Goal: Information Seeking & Learning: Learn about a topic

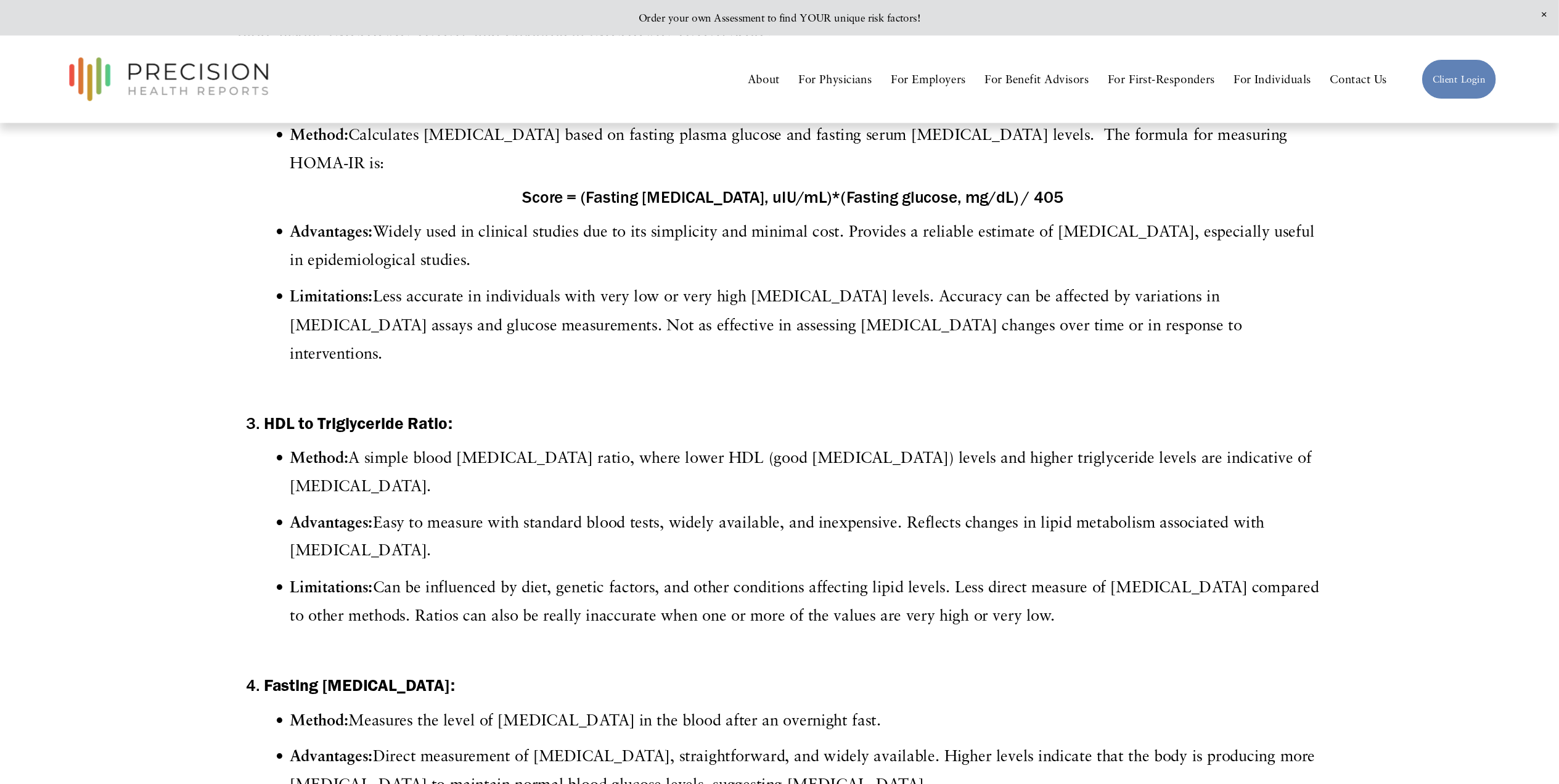
scroll to position [613, 0]
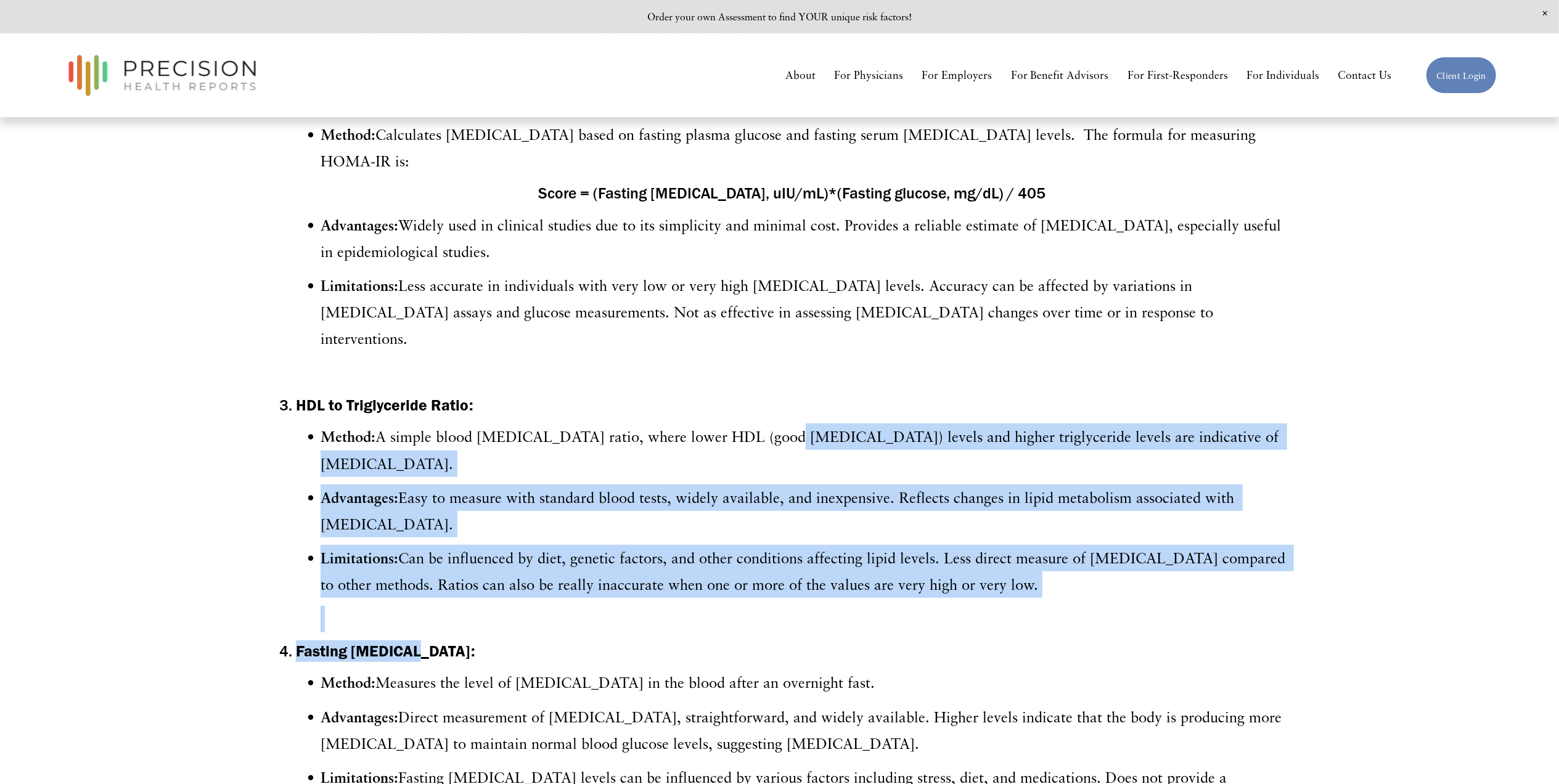
drag, startPoint x: 760, startPoint y: 382, endPoint x: 794, endPoint y: 568, distance: 189.1
click at [794, 568] on ol "HOMA-IR ([MEDICAL_DATA] of [MEDICAL_DATA]): Method: Calculates [MEDICAL_DATA] b…" at bounding box center [780, 608] width 1017 height 1032
click at [794, 587] on h4 "Fasting [MEDICAL_DATA]:" at bounding box center [792, 651] width 992 height 21
click at [778, 587] on p at bounding box center [804, 619] width 967 height 26
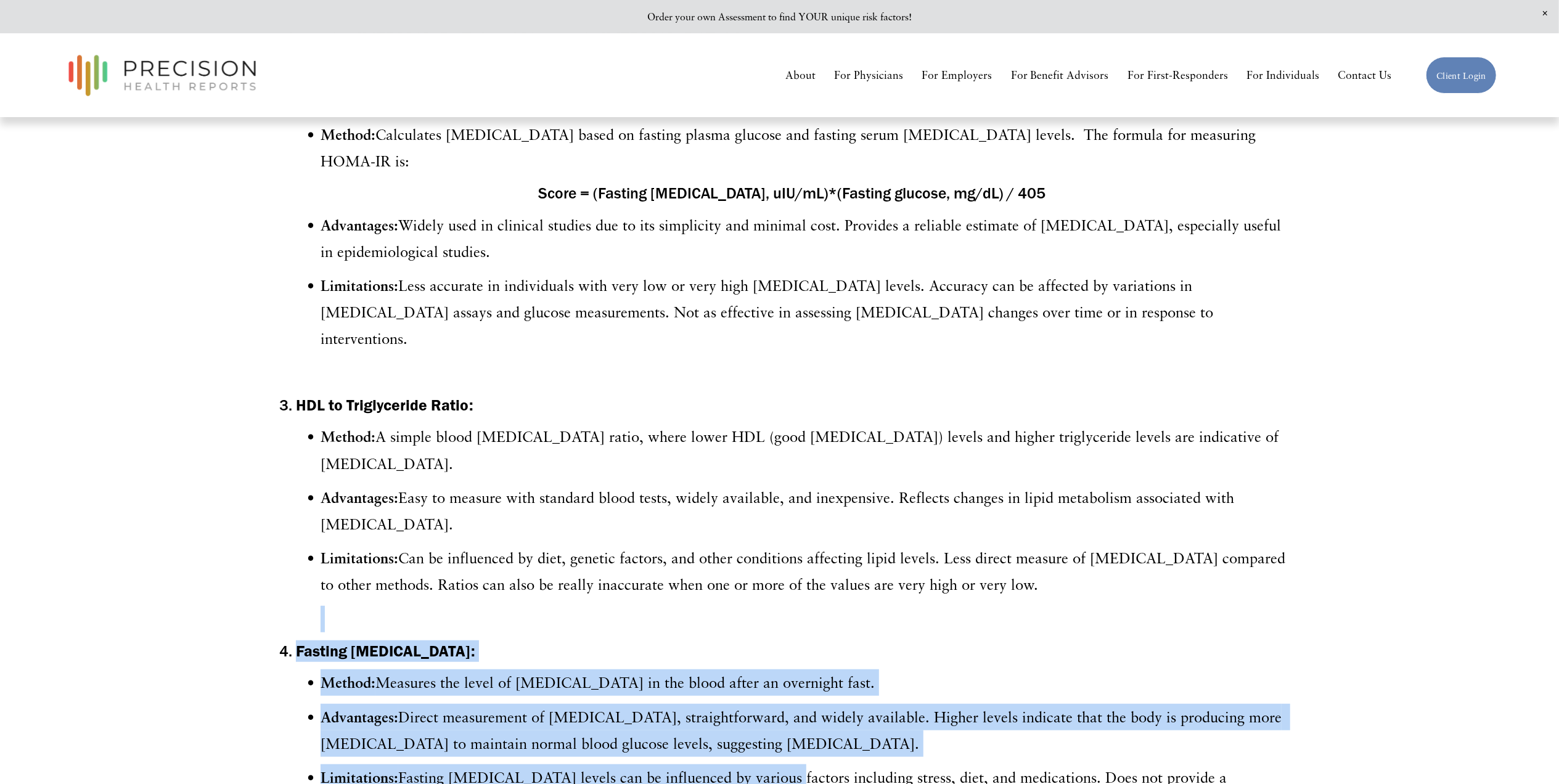
drag, startPoint x: 778, startPoint y: 533, endPoint x: 760, endPoint y: 686, distance: 154.1
click at [760, 587] on ol "HOMA-IR ([MEDICAL_DATA] of [MEDICAL_DATA]): Method: Calculates [MEDICAL_DATA] b…" at bounding box center [780, 608] width 1017 height 1032
drag, startPoint x: 760, startPoint y: 686, endPoint x: 665, endPoint y: 699, distance: 95.9
click at [665, 587] on p "Limitations: Fasting [MEDICAL_DATA] levels can be influenced by various factors…" at bounding box center [804, 791] width 967 height 53
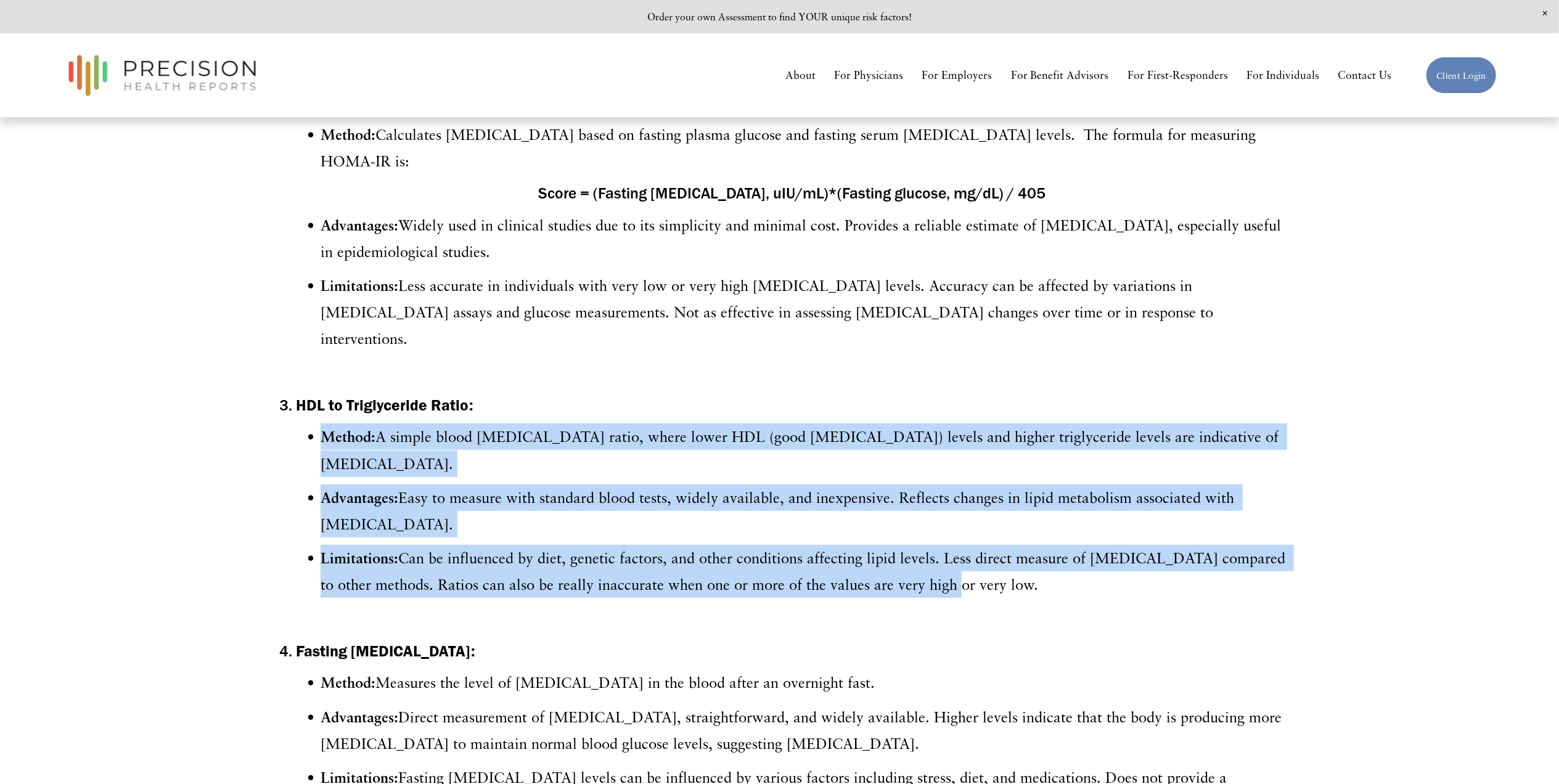
drag, startPoint x: 924, startPoint y: 351, endPoint x: 911, endPoint y: 504, distance: 153.6
click at [911, 504] on li "HDL to Triglyceride Ratio: Method: A simple blood [MEDICAL_DATA] ratio, where l…" at bounding box center [792, 513] width 992 height 238
drag, startPoint x: 911, startPoint y: 504, endPoint x: 777, endPoint y: 422, distance: 157.1
click at [777, 485] on p "Advantages: Easy to measure with standard blood tests, widely available, and in…" at bounding box center [804, 511] width 967 height 53
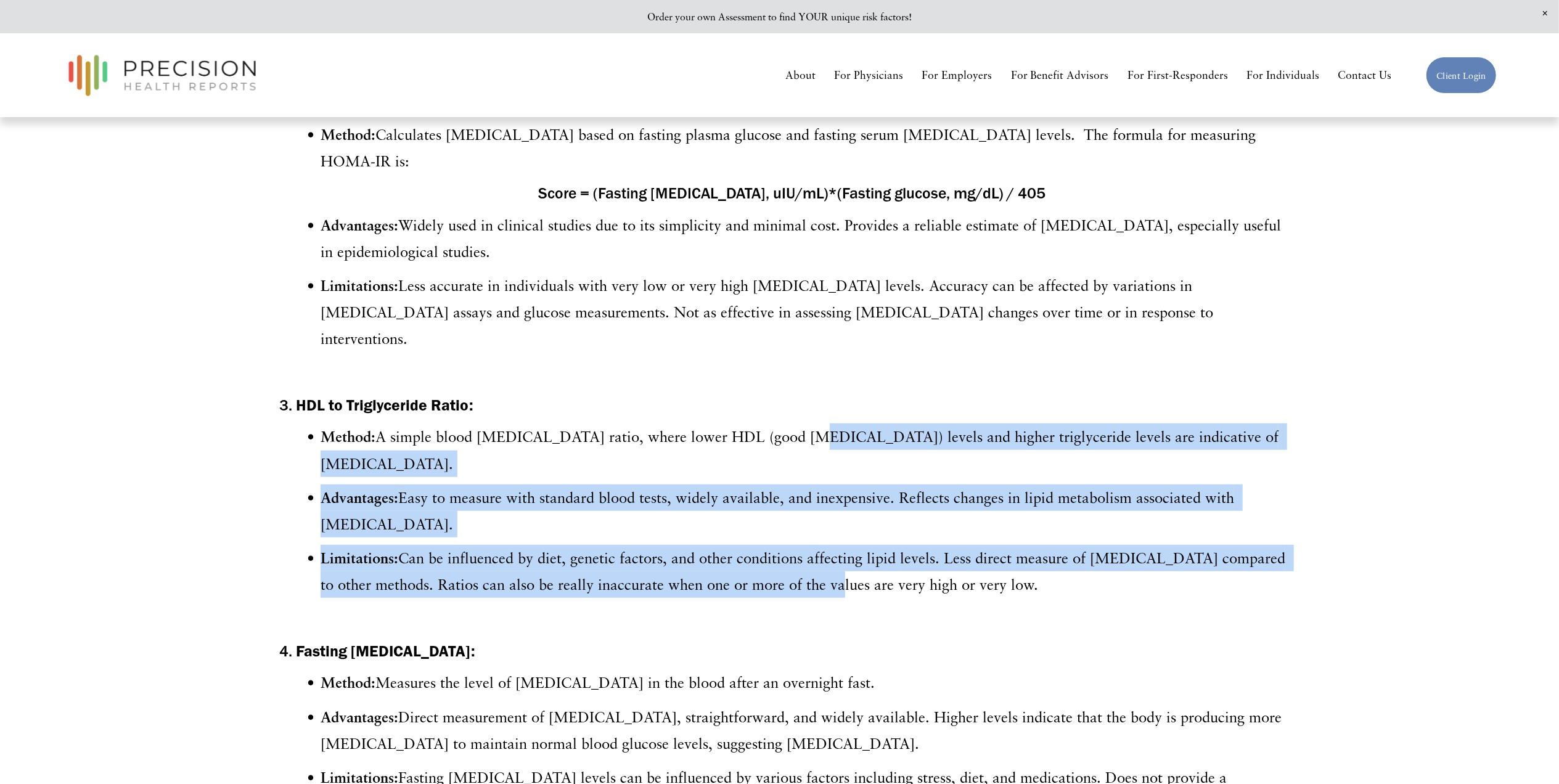
drag, startPoint x: 773, startPoint y: 368, endPoint x: 794, endPoint y: 517, distance: 150.5
click at [794, 517] on li "HDL to Triglyceride Ratio: Method: A simple blood [MEDICAL_DATA] ratio, where l…" at bounding box center [792, 513] width 992 height 238
click at [794, 545] on p "Limitations: Can be influenced by diet, genetic factors, and other conditions a…" at bounding box center [804, 571] width 967 height 53
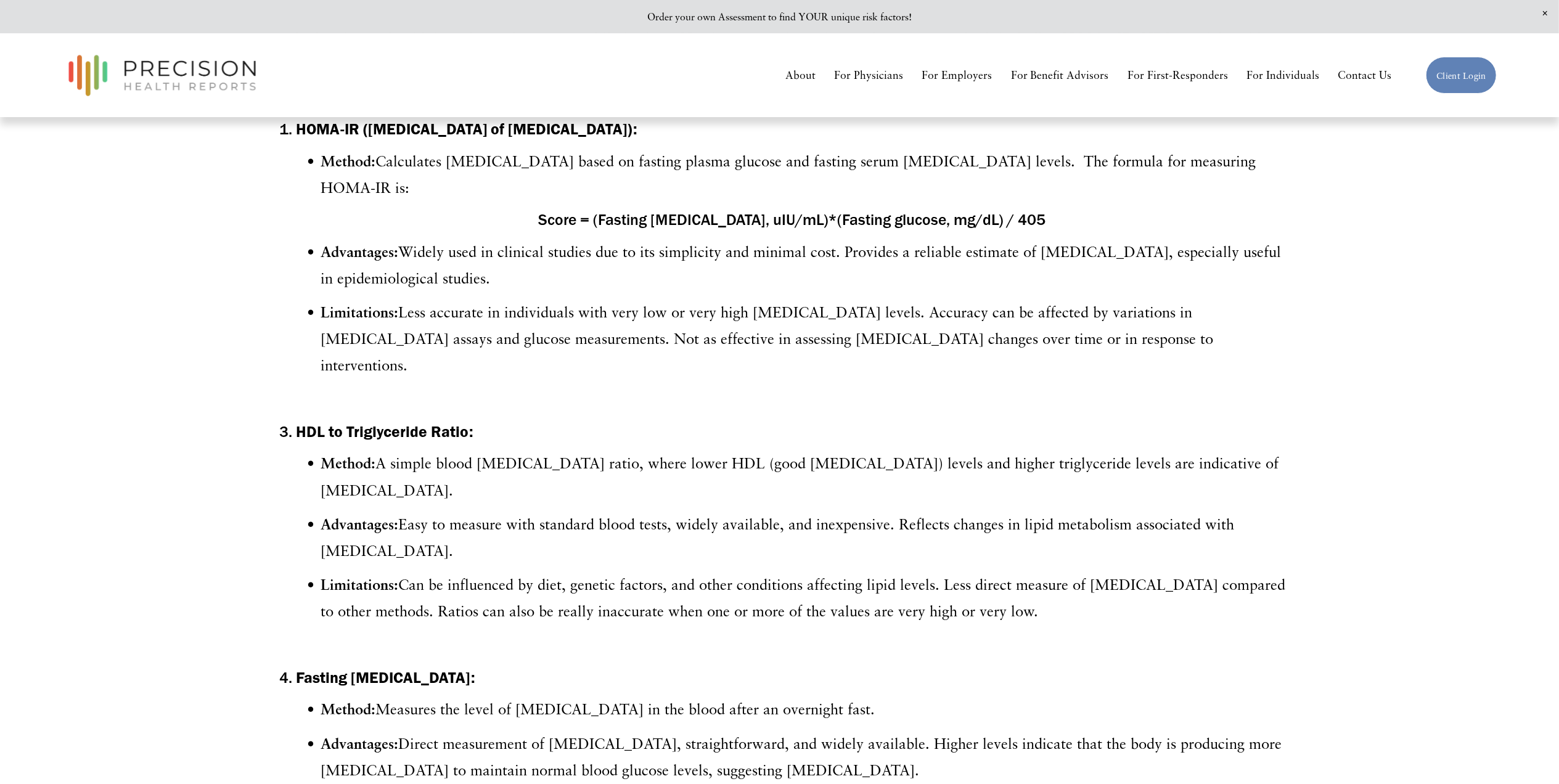
scroll to position [590, 0]
